Goal: Information Seeking & Learning: Learn about a topic

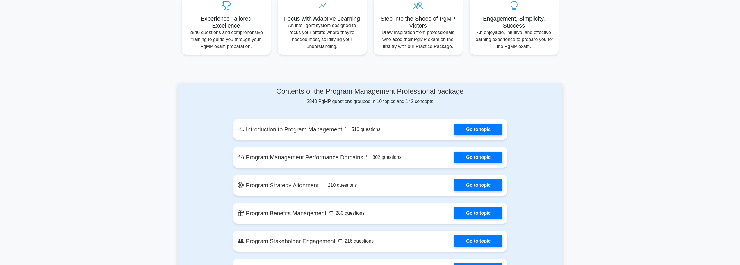
scroll to position [253, 0]
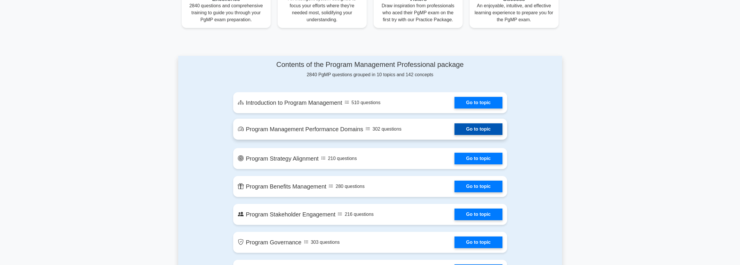
click at [455, 131] on link "Go to topic" at bounding box center [479, 129] width 48 height 12
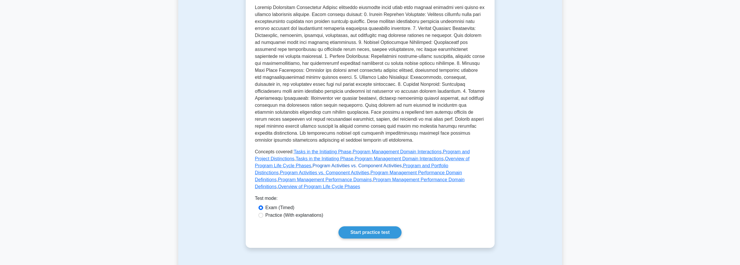
scroll to position [142, 0]
click at [359, 226] on link "Start practice test" at bounding box center [370, 232] width 63 height 12
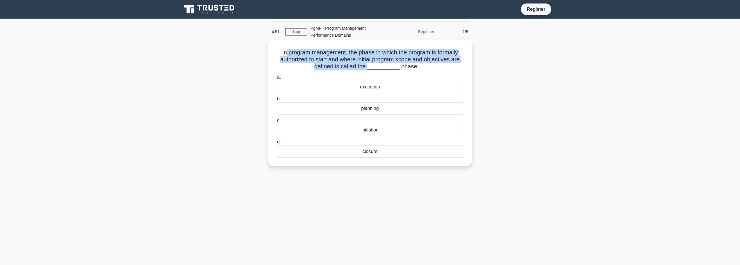
drag, startPoint x: 283, startPoint y: 55, endPoint x: 372, endPoint y: 65, distance: 89.6
click at [372, 65] on h5 "In program management, the phase in which the program is formally authorized to…" at bounding box center [371, 60] width 190 height 22
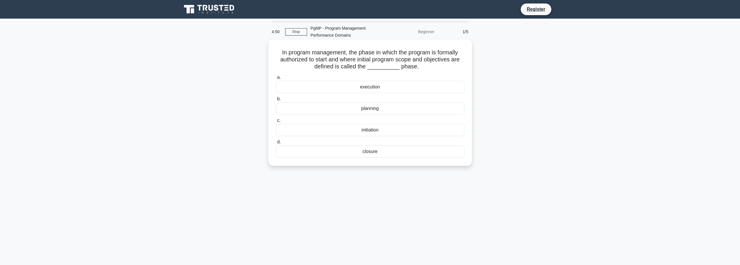
click at [376, 131] on div "initiation" at bounding box center [370, 130] width 189 height 12
click at [276, 122] on input "c. initiation" at bounding box center [276, 121] width 0 height 4
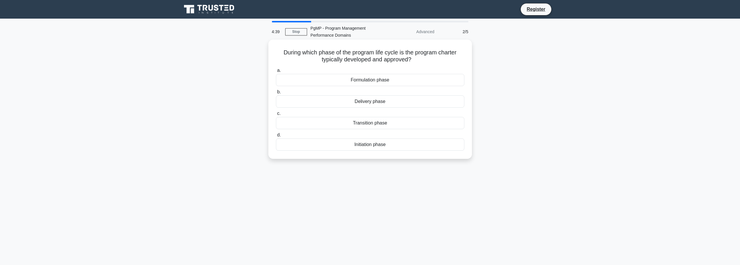
drag, startPoint x: 280, startPoint y: 51, endPoint x: 421, endPoint y: 60, distance: 140.5
click at [421, 60] on h5 "During which phase of the program life cycle is the program charter typically d…" at bounding box center [371, 56] width 190 height 15
click at [356, 143] on div "Initiation phase" at bounding box center [370, 144] width 189 height 12
click at [276, 137] on input "d. Initiation phase" at bounding box center [276, 135] width 0 height 4
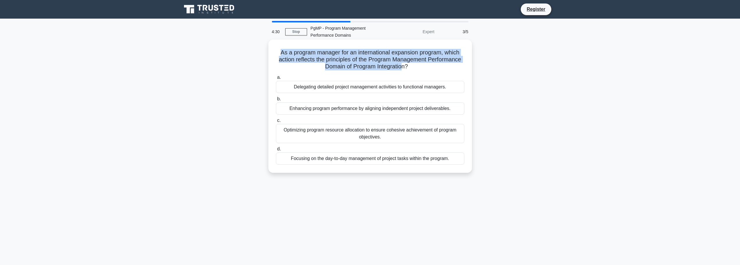
drag, startPoint x: 278, startPoint y: 54, endPoint x: 404, endPoint y: 65, distance: 126.5
click at [404, 65] on h5 "As a program manager for an international expansion program, which action refle…" at bounding box center [371, 60] width 190 height 22
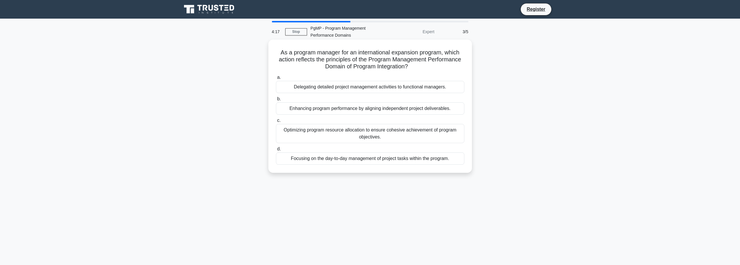
click at [304, 111] on div "Enhancing program performance by aligning independent project deliverables." at bounding box center [370, 108] width 189 height 12
click at [276, 101] on input "b. Enhancing program performance by aligning independent project deliverables." at bounding box center [276, 99] width 0 height 4
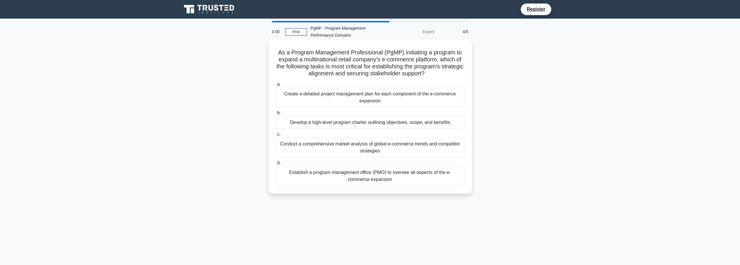
click at [304, 122] on div "Develop a high-level program charter outlining objectives, scope, and benefits" at bounding box center [370, 122] width 189 height 12
click at [276, 115] on input "b. Develop a high-level program charter outlining objectives, scope, and benefi…" at bounding box center [276, 113] width 0 height 4
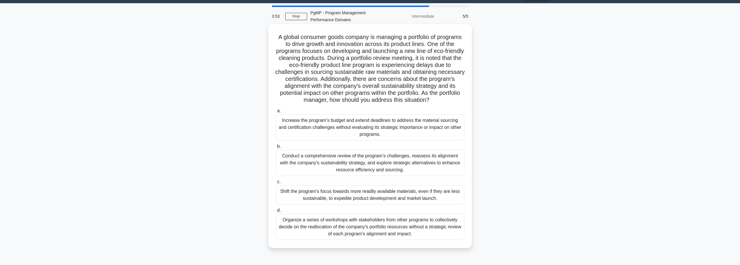
scroll to position [30, 0]
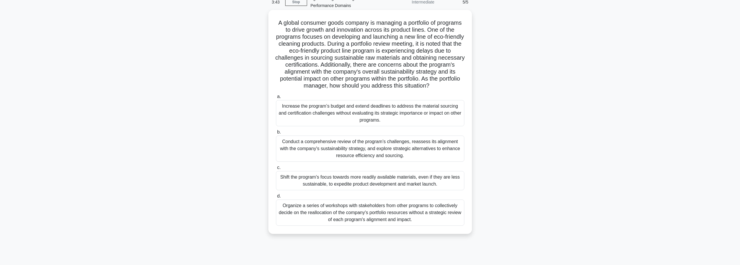
click at [375, 206] on div "Organize a series of workshops with stakeholders from other programs to collect…" at bounding box center [370, 213] width 189 height 26
click at [276, 198] on input "d. Organize a series of workshops with stakeholders from other programs to coll…" at bounding box center [276, 196] width 0 height 4
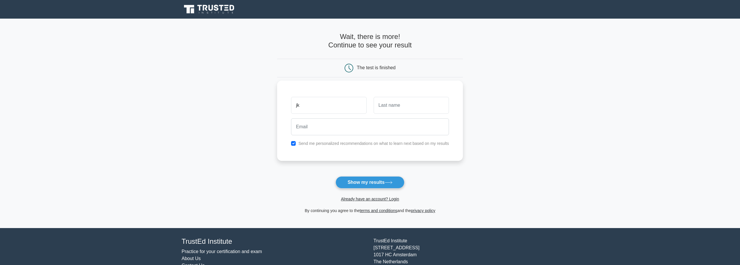
type input "jk"
click at [401, 102] on input "text" at bounding box center [411, 105] width 75 height 17
type input "lkj"
click at [338, 130] on input "email" at bounding box center [370, 126] width 158 height 17
type input "k"
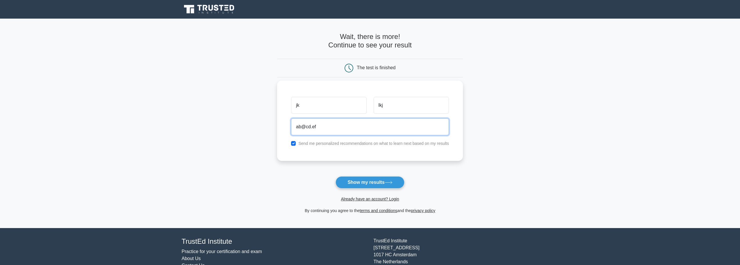
type input "ab@cd.ef"
click at [290, 140] on div "jk lkj ab@cd.ef Send me personalized recommendations on what to learn next base…" at bounding box center [370, 121] width 186 height 80
click at [294, 144] on input "checkbox" at bounding box center [293, 143] width 5 height 5
checkbox input "false"
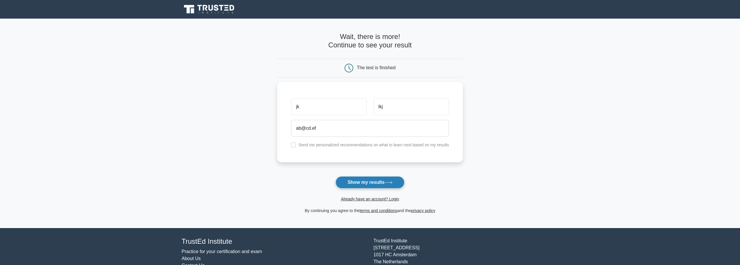
click at [362, 187] on button "Show my results" at bounding box center [370, 182] width 69 height 12
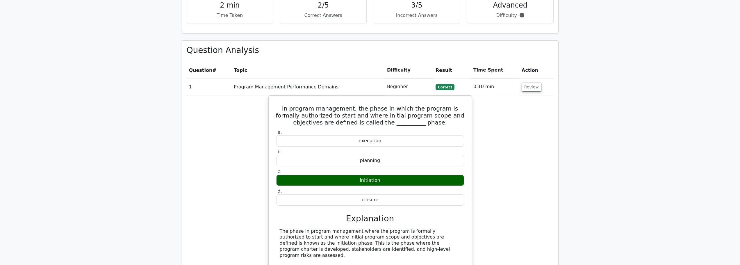
scroll to position [370, 0]
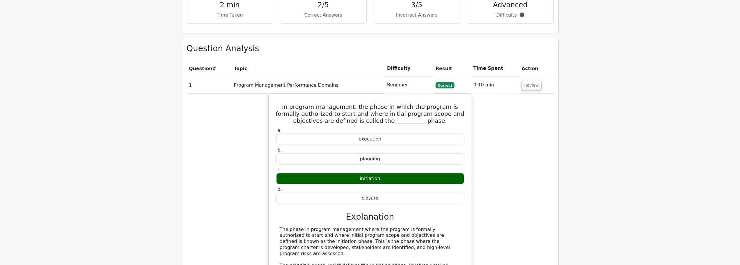
click at [523, 110] on div "In program management, the phase in which the program is formally authorized to…" at bounding box center [370, 227] width 367 height 267
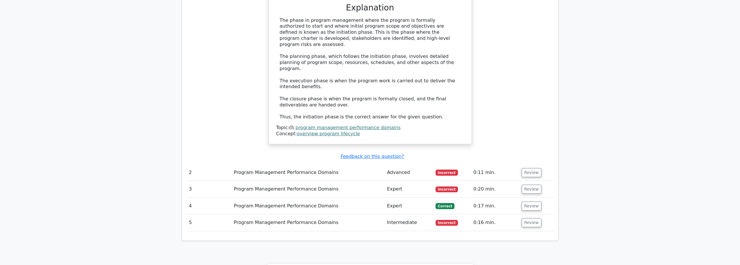
scroll to position [581, 0]
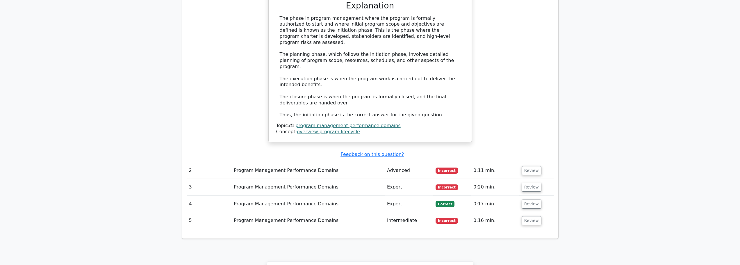
click at [297, 162] on td "Program Management Performance Domains" at bounding box center [308, 170] width 153 height 17
click at [527, 166] on button "Review" at bounding box center [532, 170] width 20 height 9
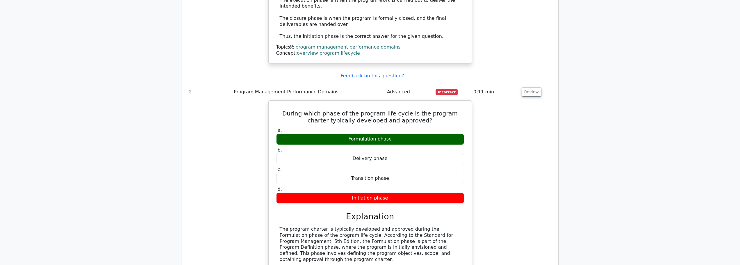
scroll to position [674, 0]
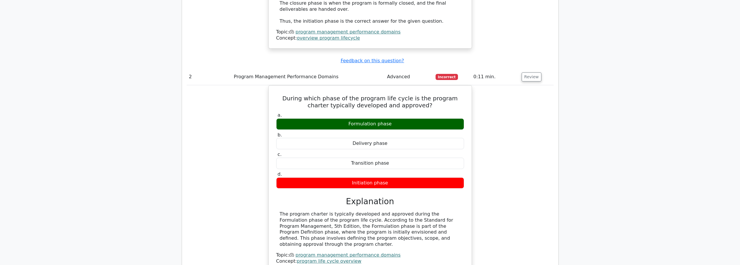
click at [484, 88] on div "During which phase of the program life cycle is the program charter typically d…" at bounding box center [370, 181] width 367 height 193
click at [525, 72] on button "Review" at bounding box center [532, 76] width 20 height 9
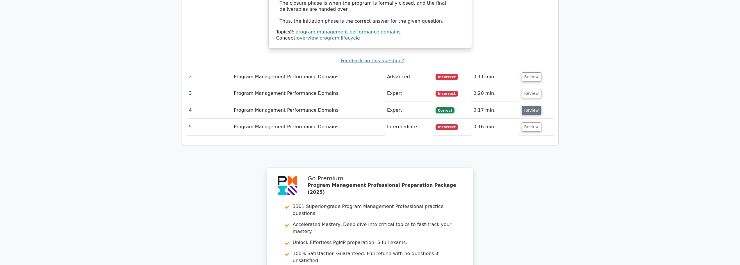
click at [532, 106] on button "Review" at bounding box center [532, 110] width 20 height 9
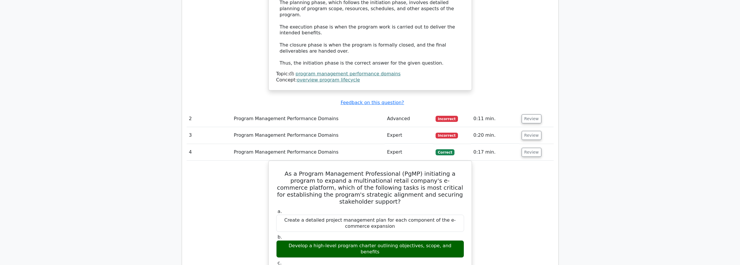
scroll to position [640, 0]
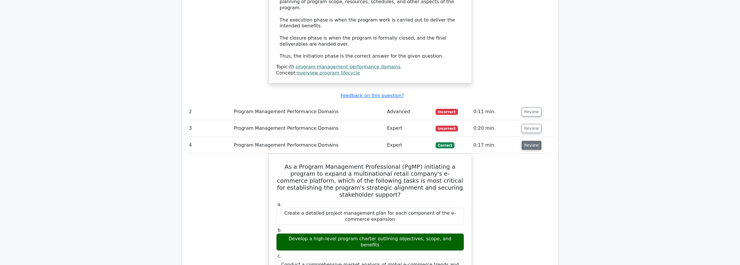
click at [532, 141] on button "Review" at bounding box center [532, 145] width 20 height 9
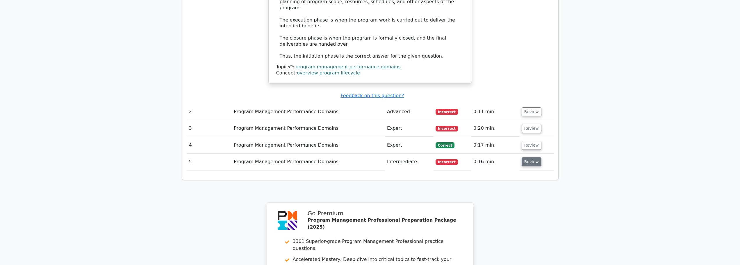
click at [523, 157] on button "Review" at bounding box center [532, 161] width 20 height 9
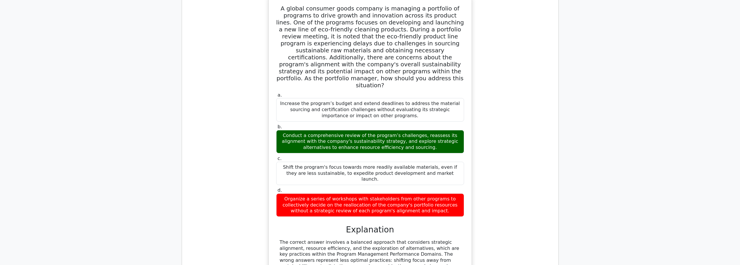
scroll to position [817, 0]
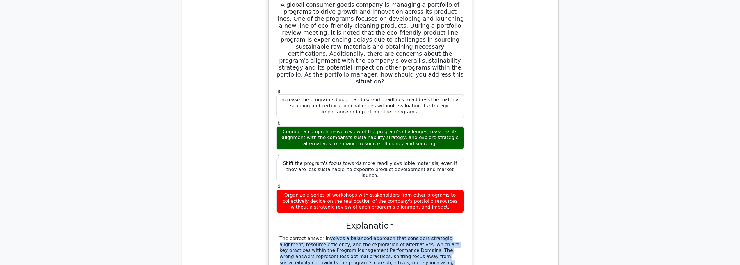
drag, startPoint x: 288, startPoint y: 188, endPoint x: 456, endPoint y: 217, distance: 170.0
click at [456, 236] on div "The correct answer involves a balanced approach that considers strategic alignm…" at bounding box center [370, 263] width 181 height 54
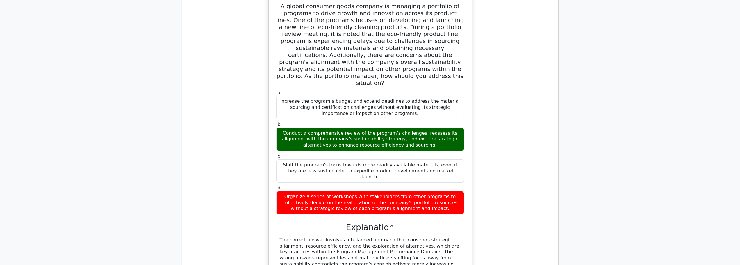
click at [488, 169] on div "A global consumer goods company is managing a portfolio of programs to drive gr…" at bounding box center [370, 158] width 367 height 330
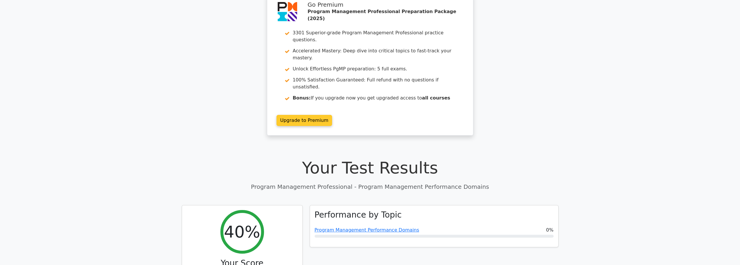
scroll to position [0, 0]
